Goal: Information Seeking & Learning: Check status

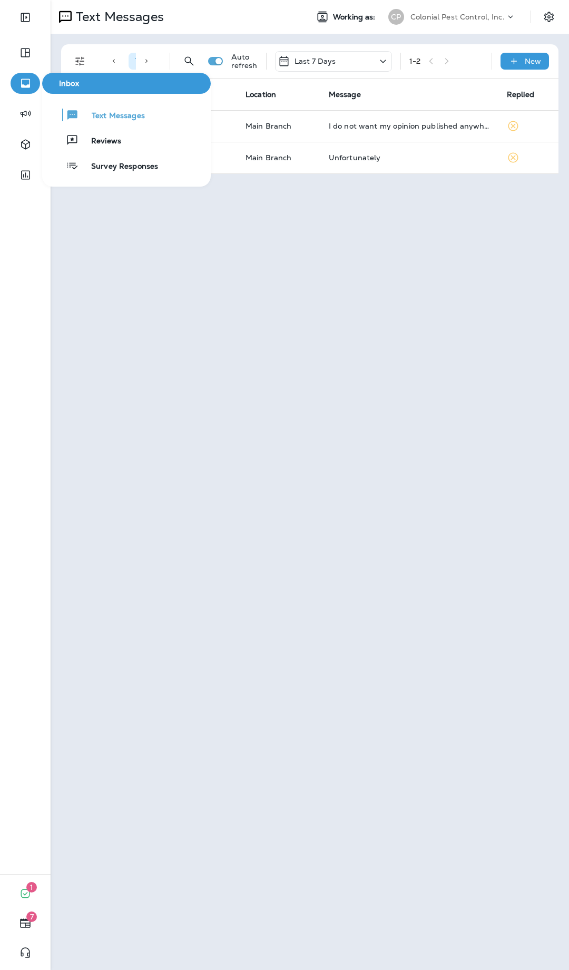
click at [24, 86] on icon "button" at bounding box center [25, 83] width 9 height 9
click at [115, 171] on span "Survey Responses" at bounding box center [119, 167] width 80 height 10
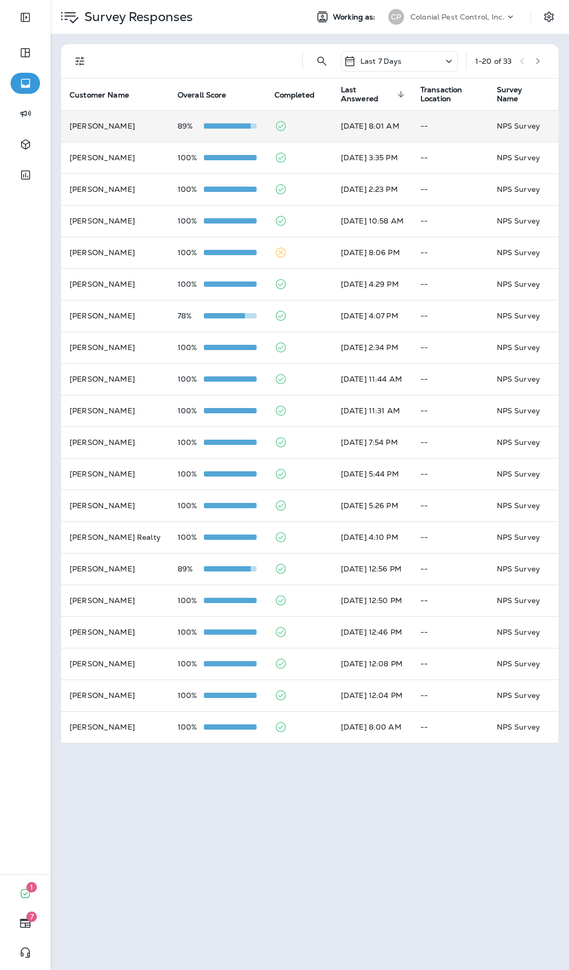
click at [312, 119] on td at bounding box center [299, 126] width 66 height 32
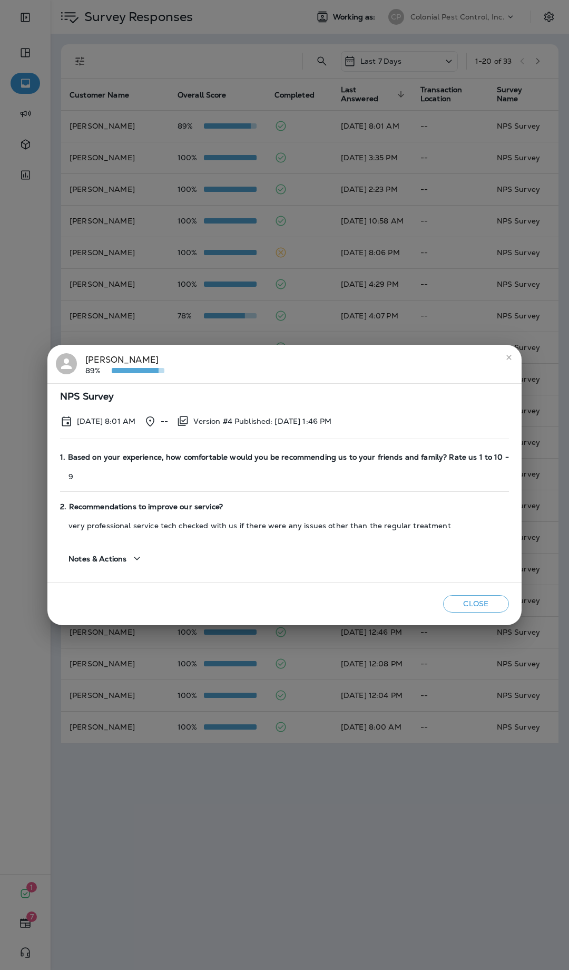
click at [231, 332] on div "[PERSON_NAME] 89% NPS Survey [DATE] 8:01 AM -- Version #4 Published: [DATE] 1:4…" at bounding box center [284, 485] width 569 height 970
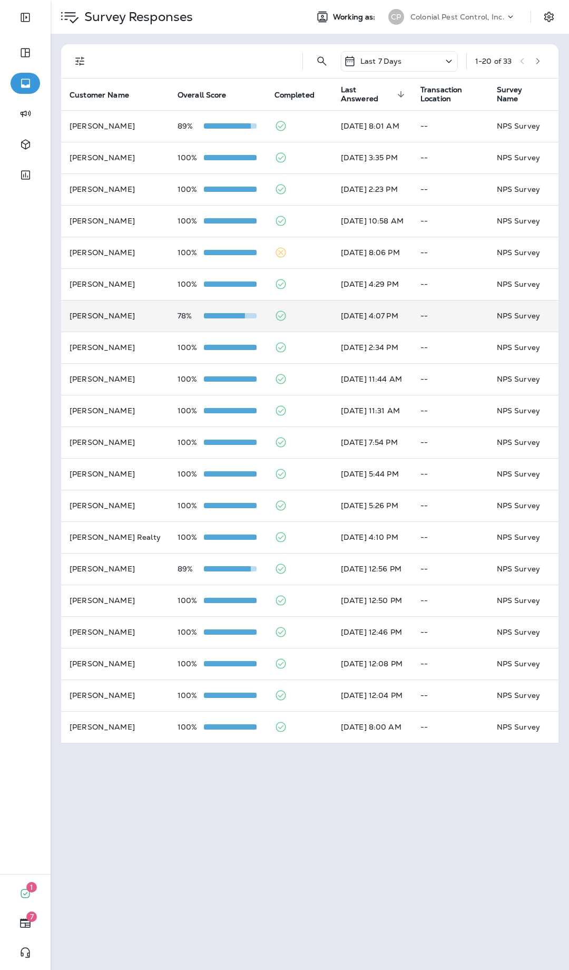
click at [309, 322] on td at bounding box center [299, 316] width 66 height 32
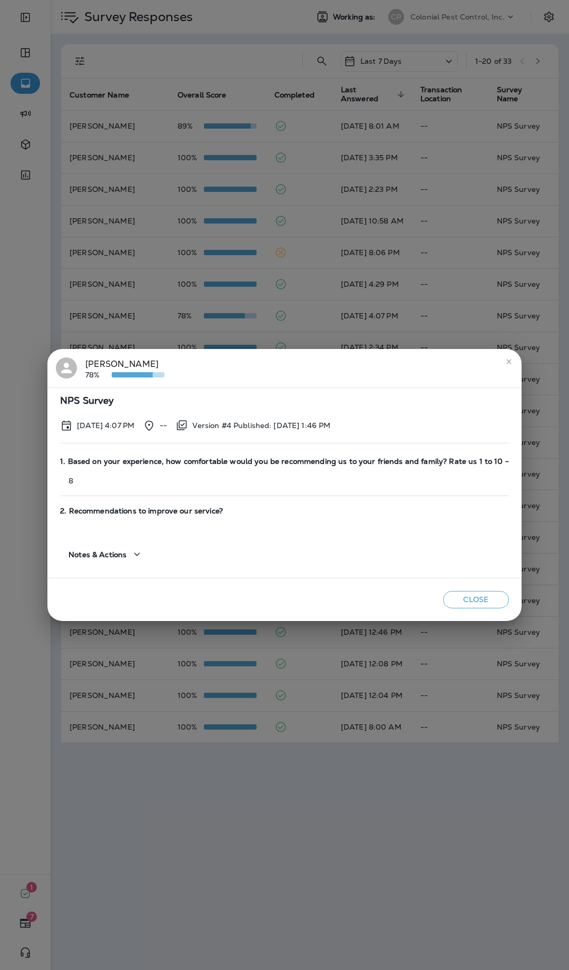
click at [298, 321] on div "[PERSON_NAME] 78% NPS Survey [DATE] 4:07 PM -- Version #4 Published: [DATE] 1:4…" at bounding box center [284, 485] width 569 height 970
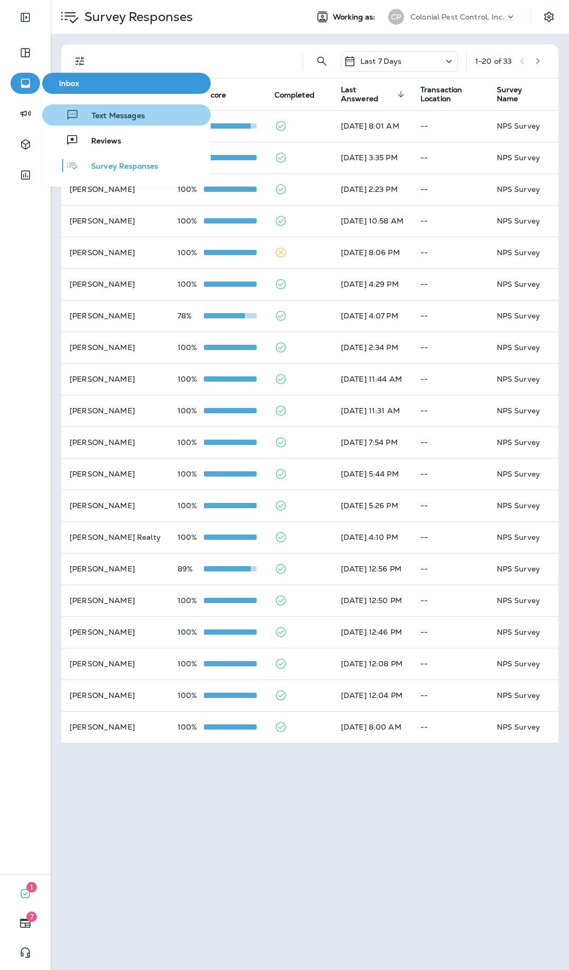
click at [93, 121] on span "Text Messages" at bounding box center [112, 116] width 66 height 10
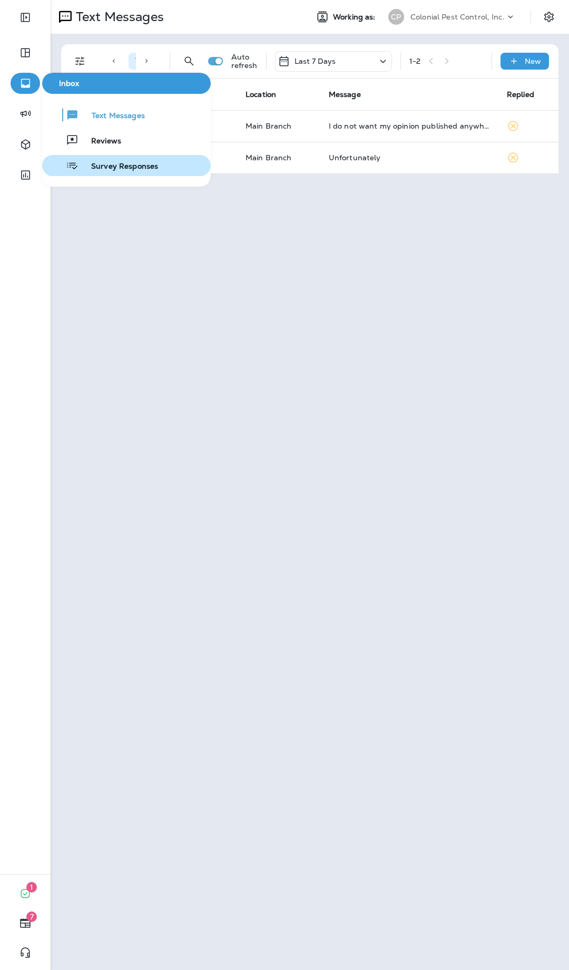
click at [101, 171] on span "Survey Responses" at bounding box center [119, 167] width 80 height 10
